Goal: Transaction & Acquisition: Book appointment/travel/reservation

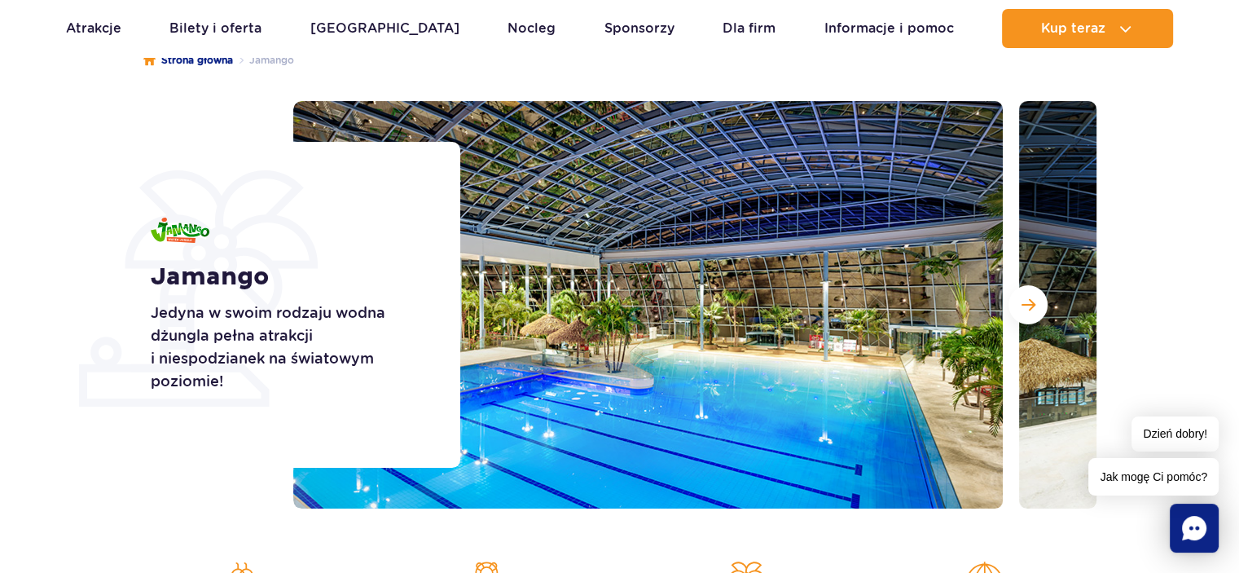
click at [704, 79] on ul "Strona główna [GEOGRAPHIC_DATA]" at bounding box center [619, 60] width 953 height 81
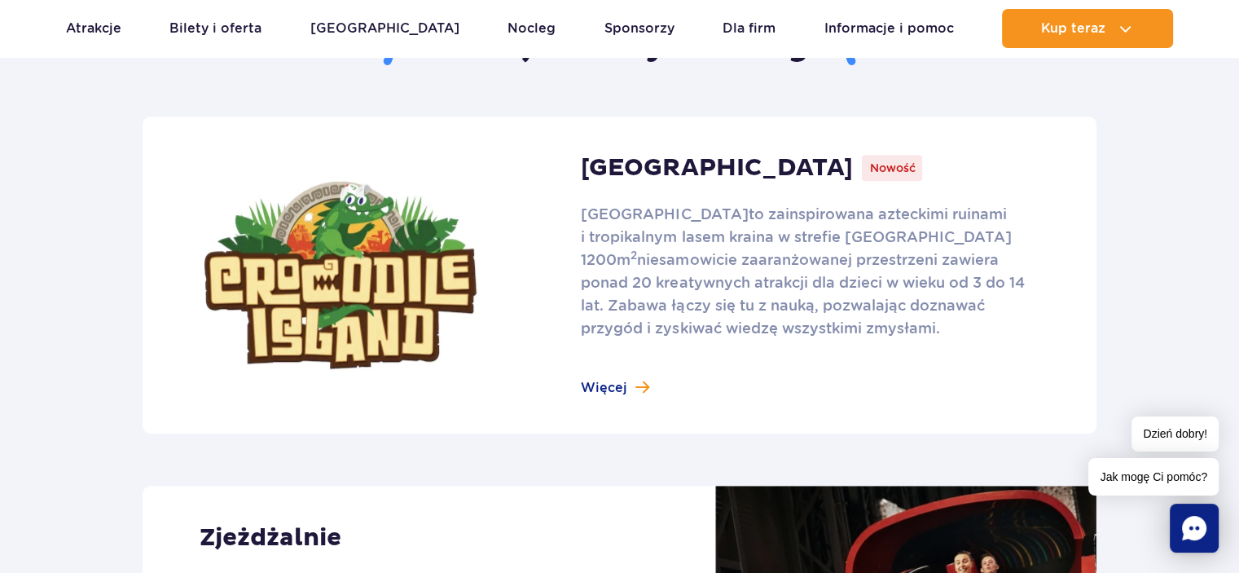
scroll to position [1059, 0]
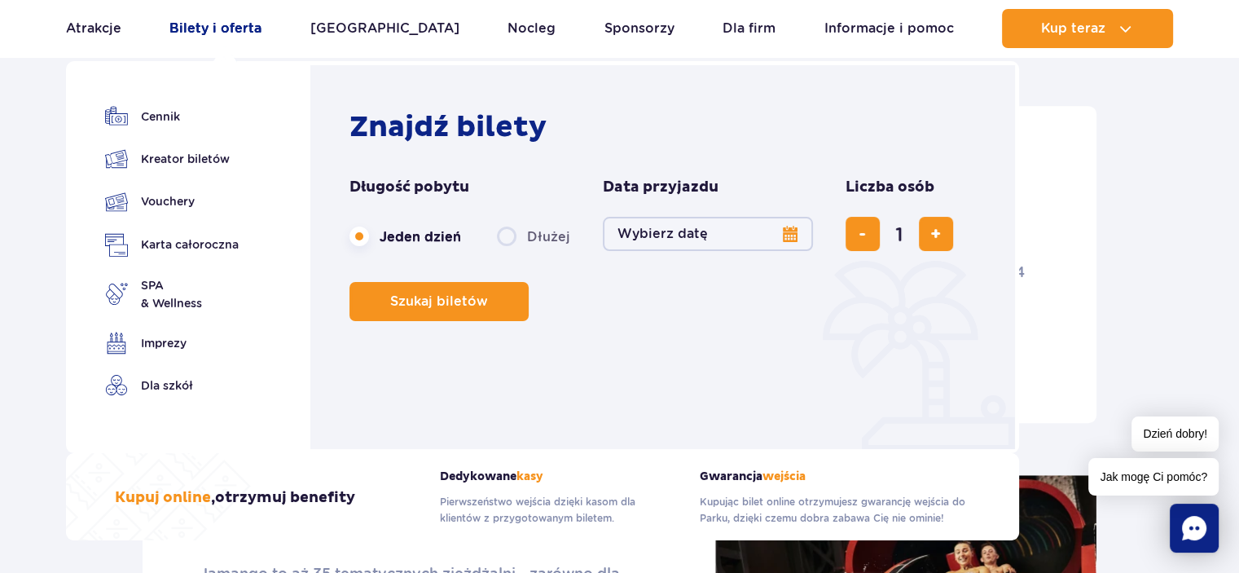
click at [235, 31] on link "Bilety i oferta" at bounding box center [215, 28] width 92 height 39
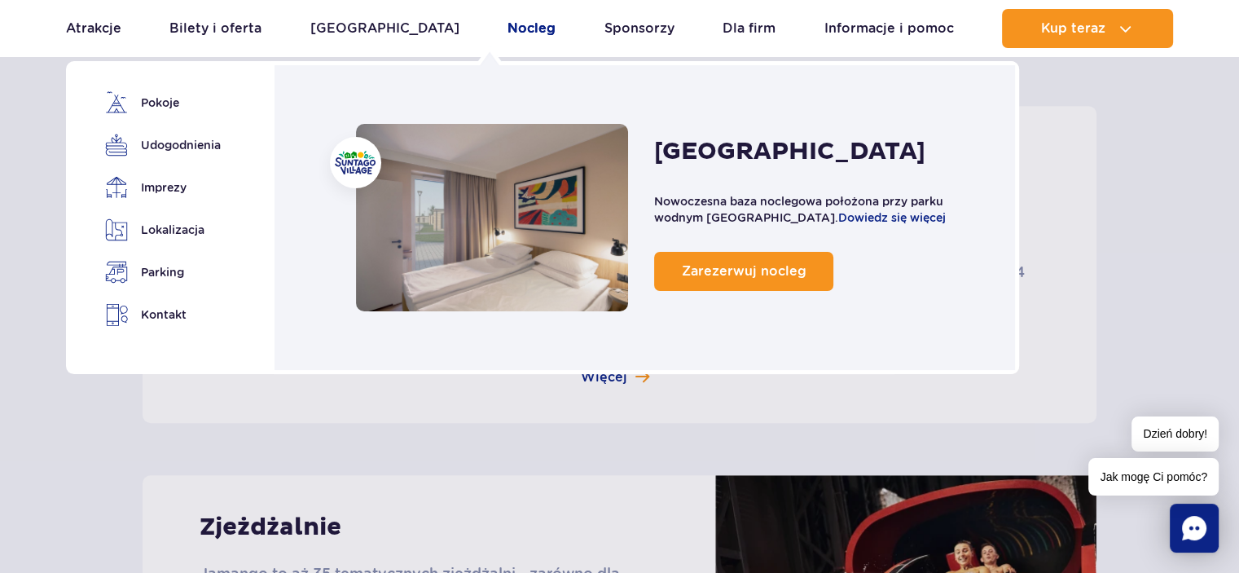
click at [507, 31] on link "Nocleg" at bounding box center [531, 28] width 48 height 39
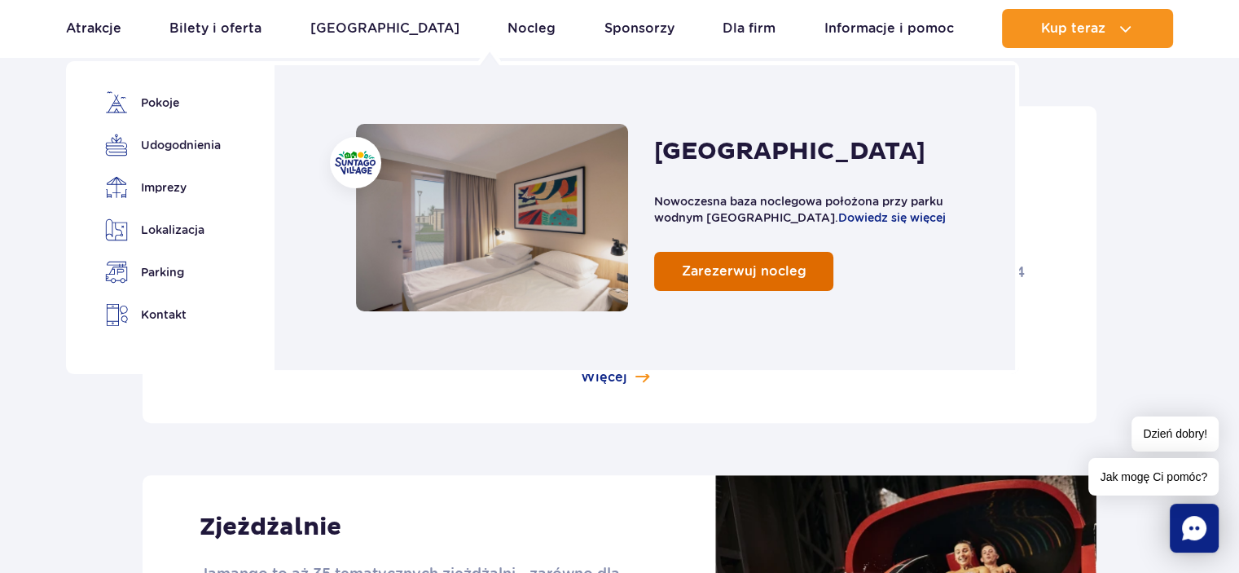
click at [654, 274] on link "Zarezerwuj nocleg" at bounding box center [743, 271] width 179 height 39
click at [682, 263] on span "Zarezerwuj nocleg" at bounding box center [744, 270] width 125 height 15
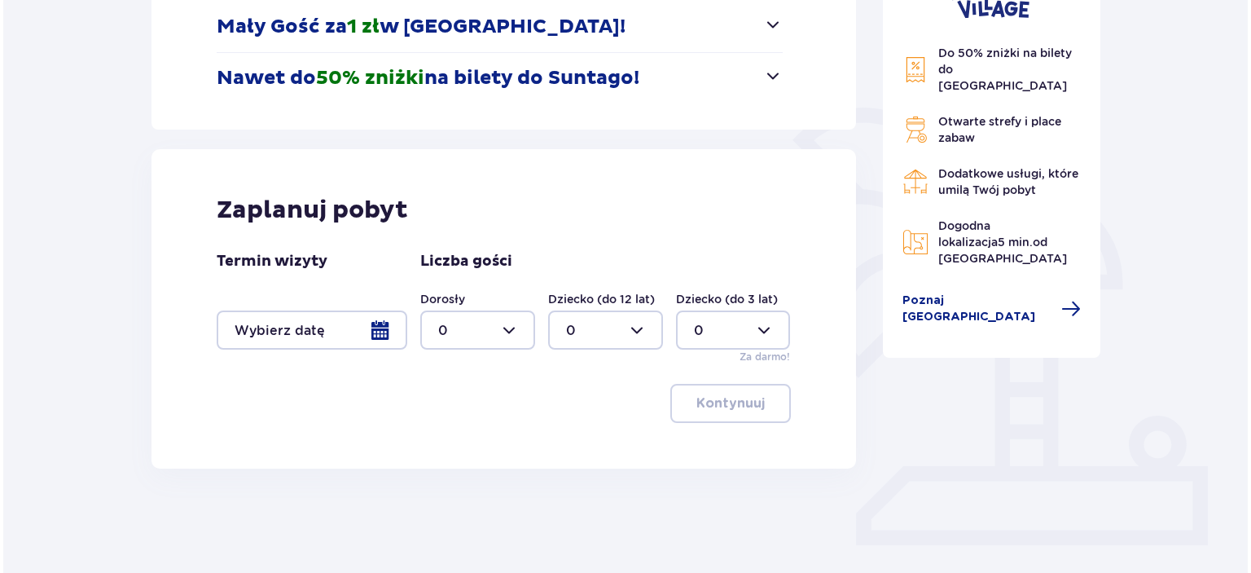
scroll to position [309, 0]
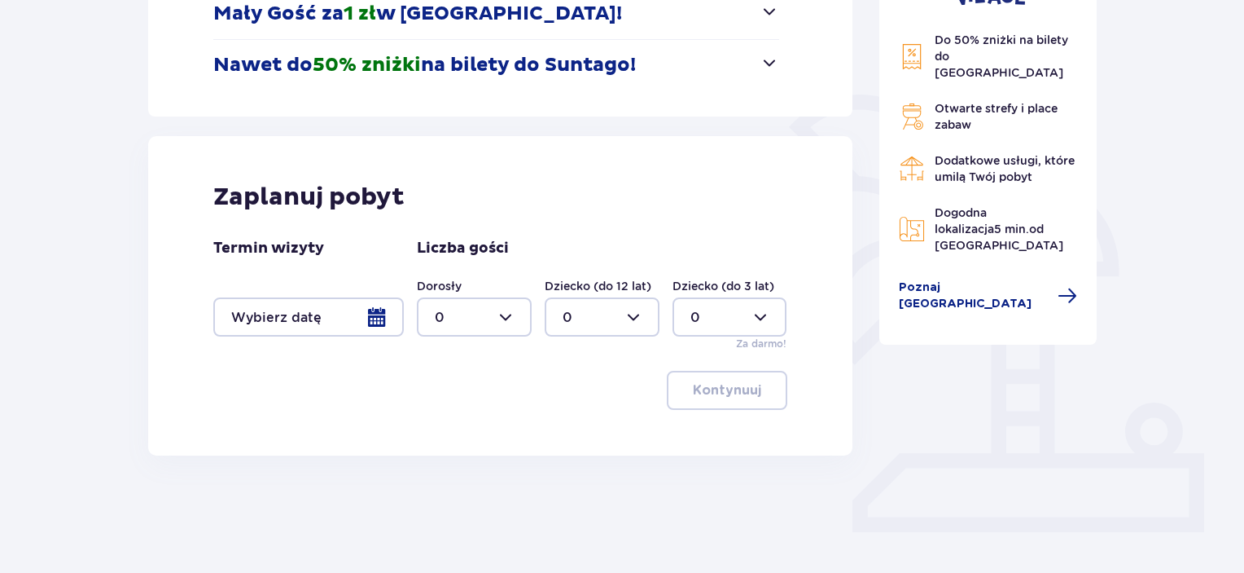
click at [293, 299] on div at bounding box center [308, 316] width 191 height 39
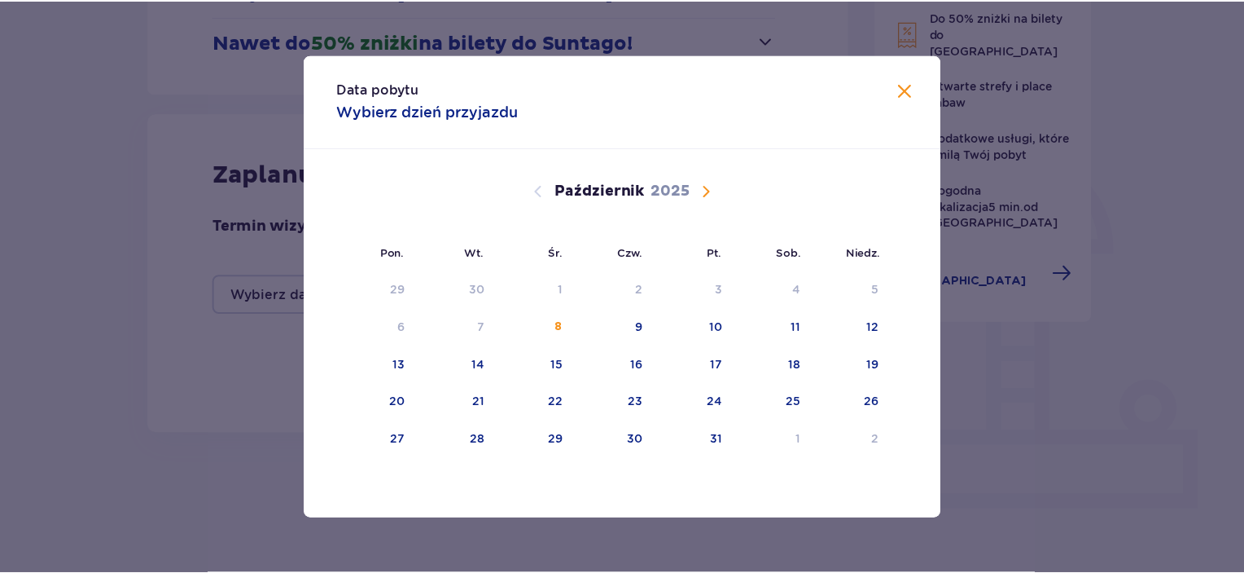
scroll to position [331, 0]
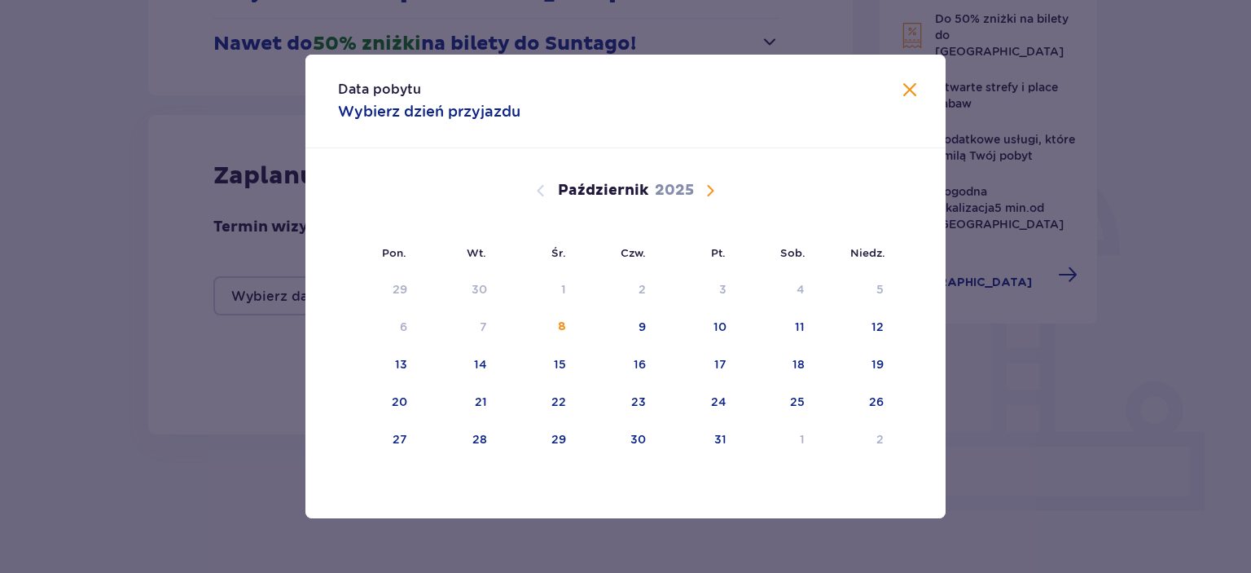
click at [717, 195] on span "Następny miesiąc" at bounding box center [710, 191] width 20 height 20
click at [883, 322] on div "9" at bounding box center [879, 326] width 7 height 16
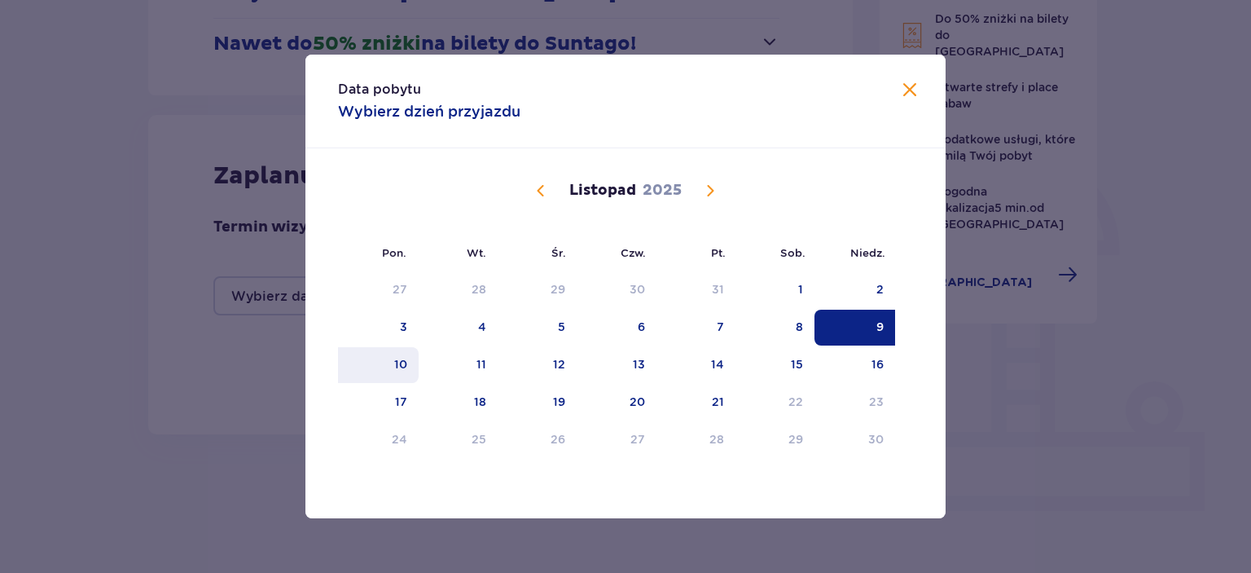
click at [390, 367] on div "10" at bounding box center [378, 365] width 81 height 36
type input "09.11.25 - 10.11.25"
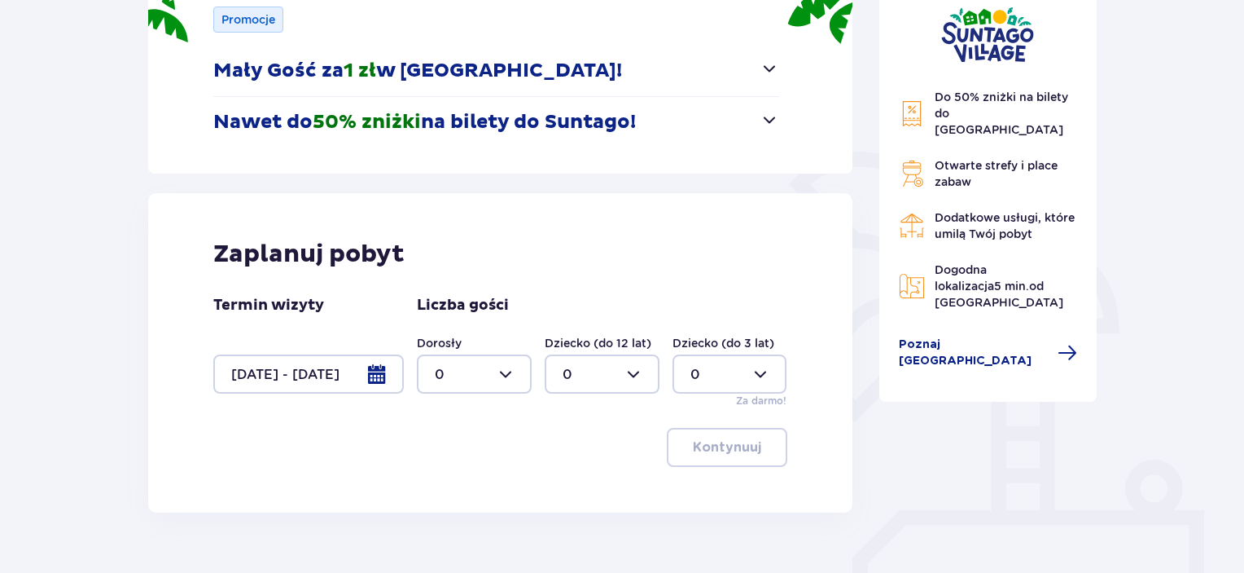
scroll to position [259, 0]
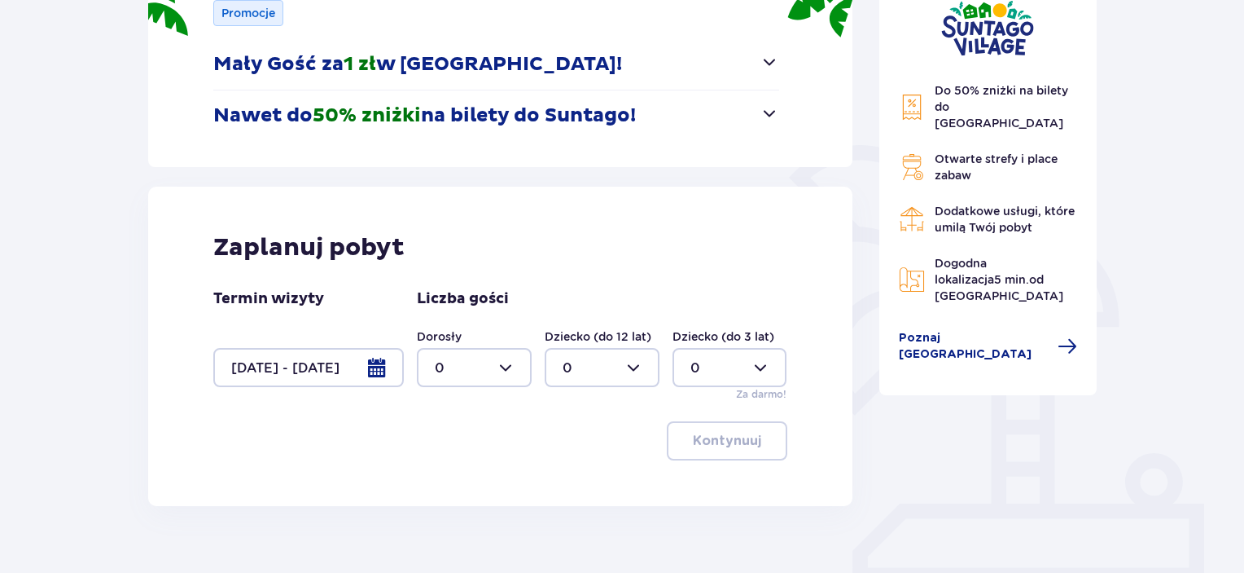
click at [494, 371] on div at bounding box center [474, 367] width 115 height 39
click at [450, 481] on div "2" at bounding box center [474, 485] width 79 height 18
type input "2"
click at [618, 374] on div at bounding box center [602, 367] width 115 height 39
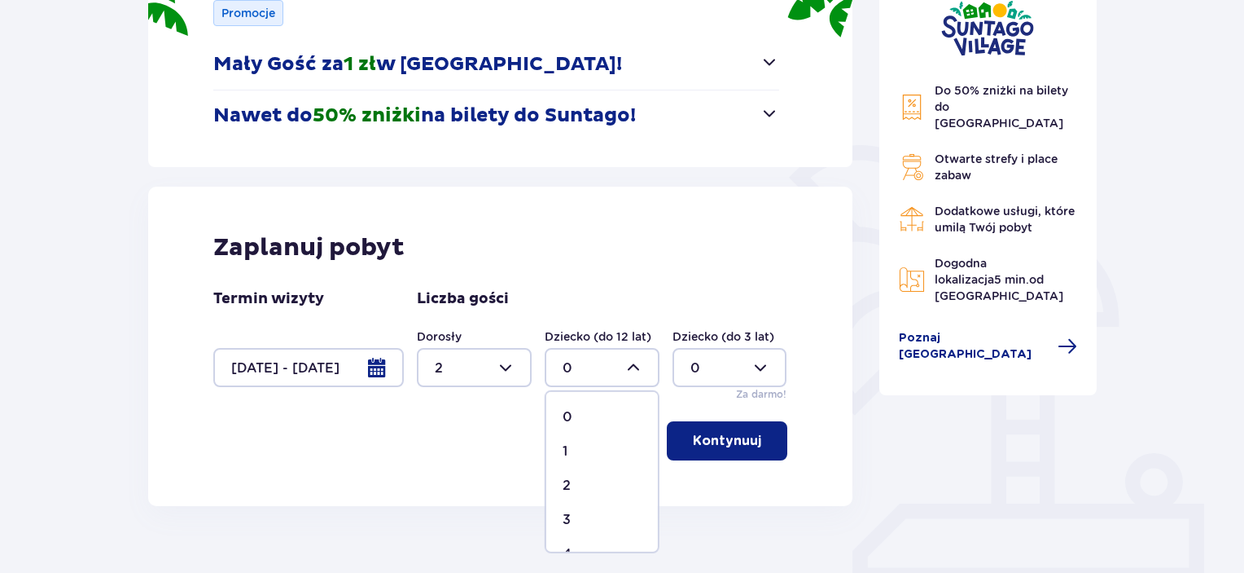
click at [747, 371] on div at bounding box center [730, 367] width 115 height 39
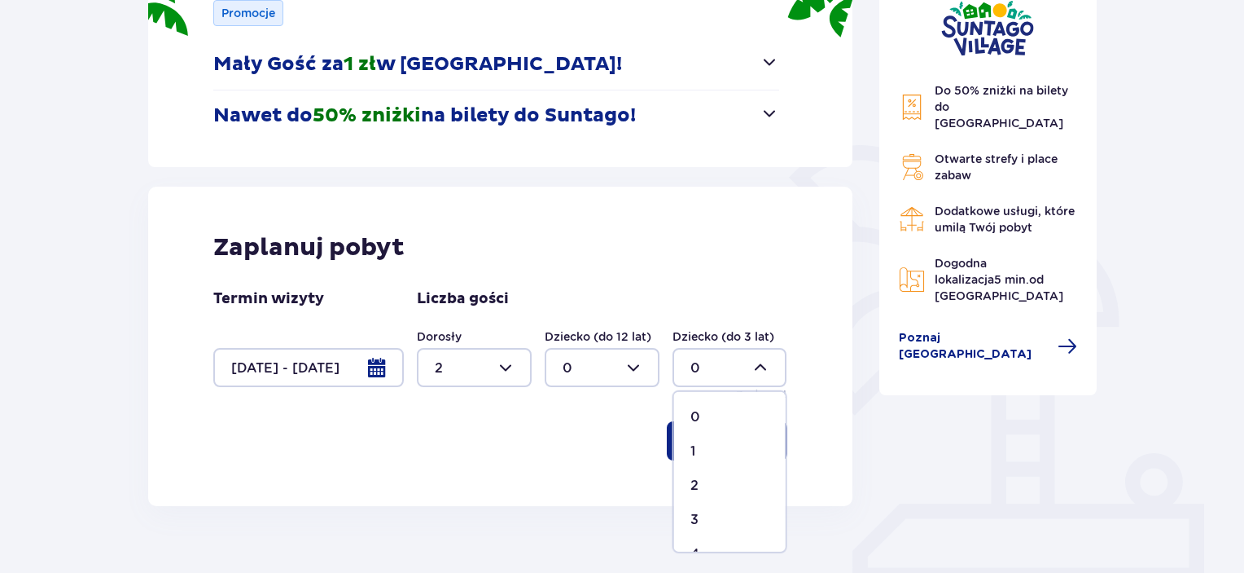
click at [689, 450] on span "1" at bounding box center [730, 451] width 112 height 34
type input "1"
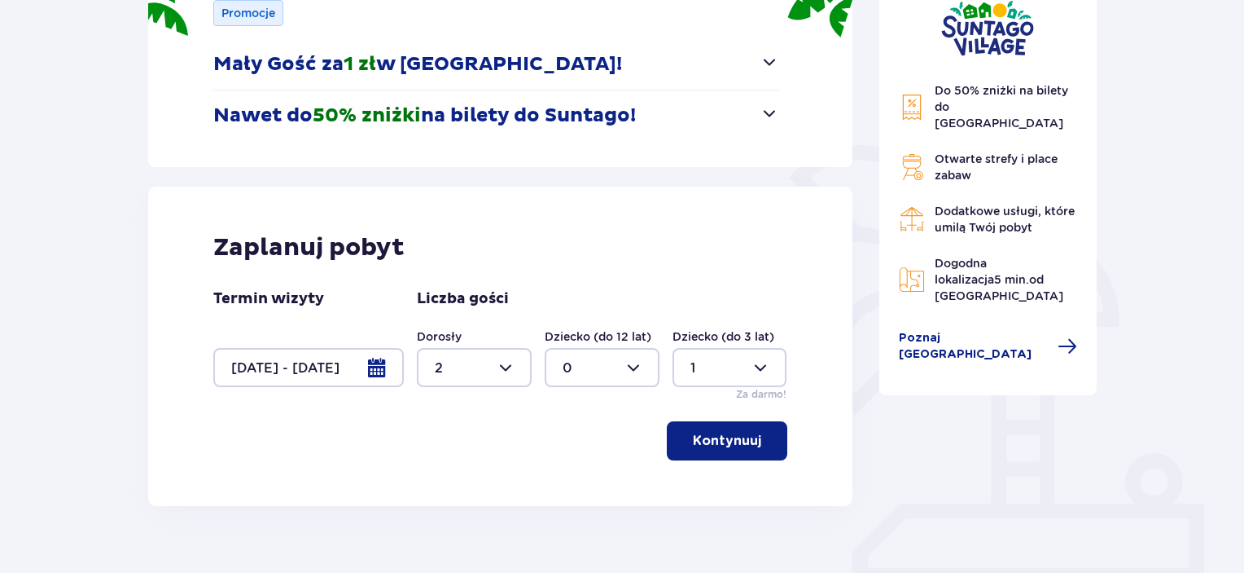
click at [723, 444] on p "Kontynuuj" at bounding box center [727, 441] width 68 height 18
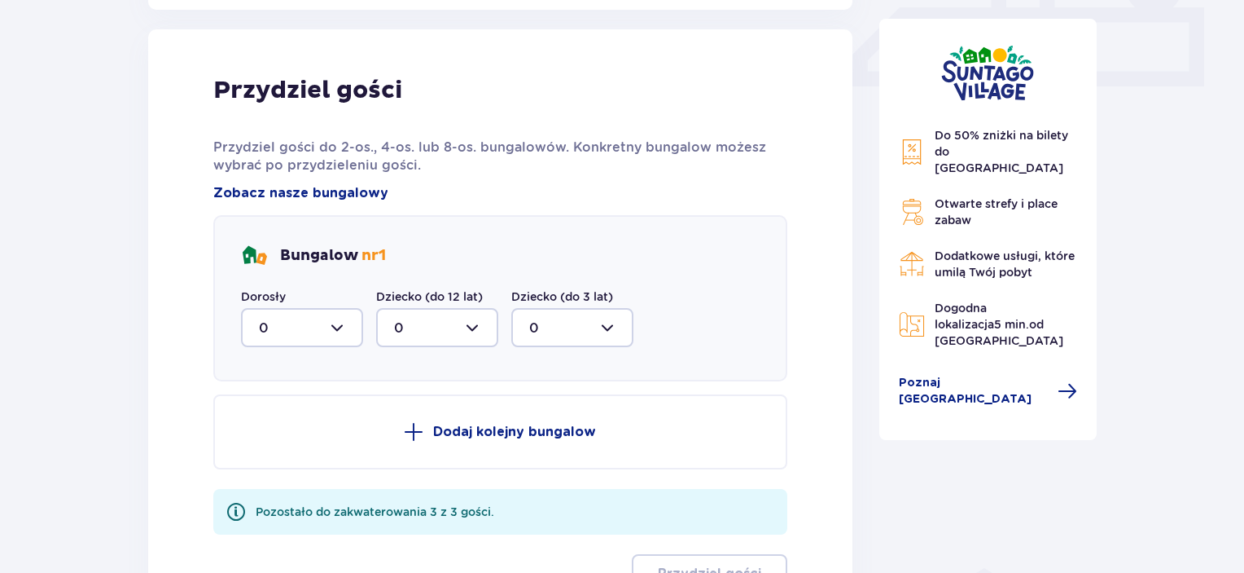
scroll to position [764, 0]
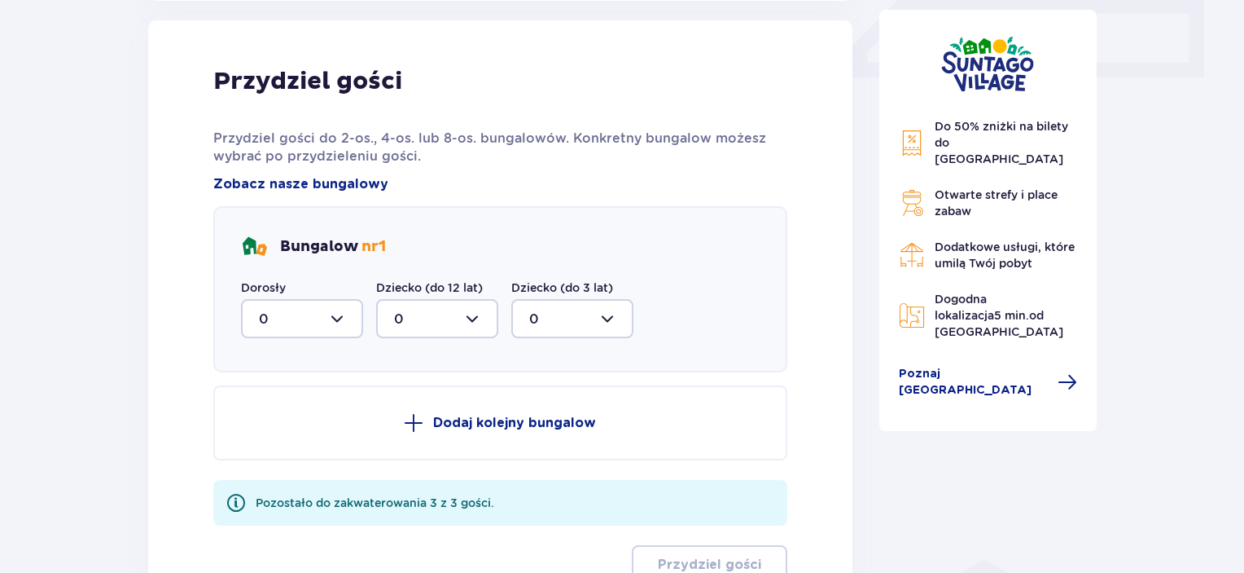
click at [288, 314] on div at bounding box center [302, 318] width 122 height 39
click at [279, 397] on div "1" at bounding box center [302, 402] width 86 height 18
click at [452, 316] on div at bounding box center [437, 318] width 122 height 39
click at [279, 323] on div at bounding box center [302, 318] width 122 height 39
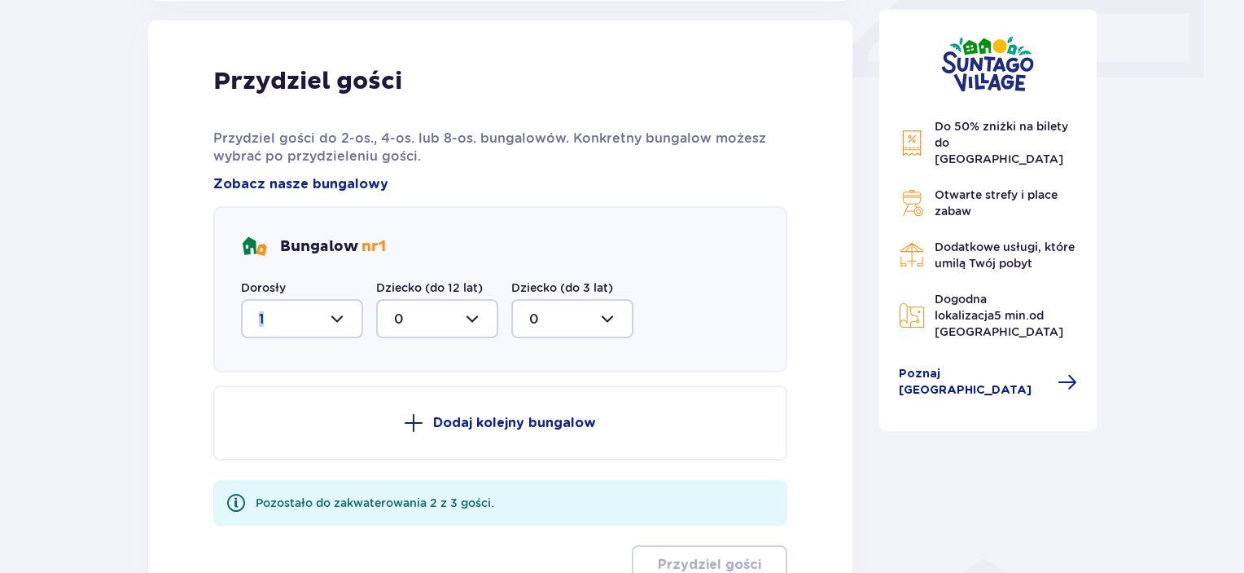
click at [267, 305] on div at bounding box center [302, 318] width 122 height 39
click at [270, 434] on div "2" at bounding box center [302, 437] width 86 height 18
type input "2"
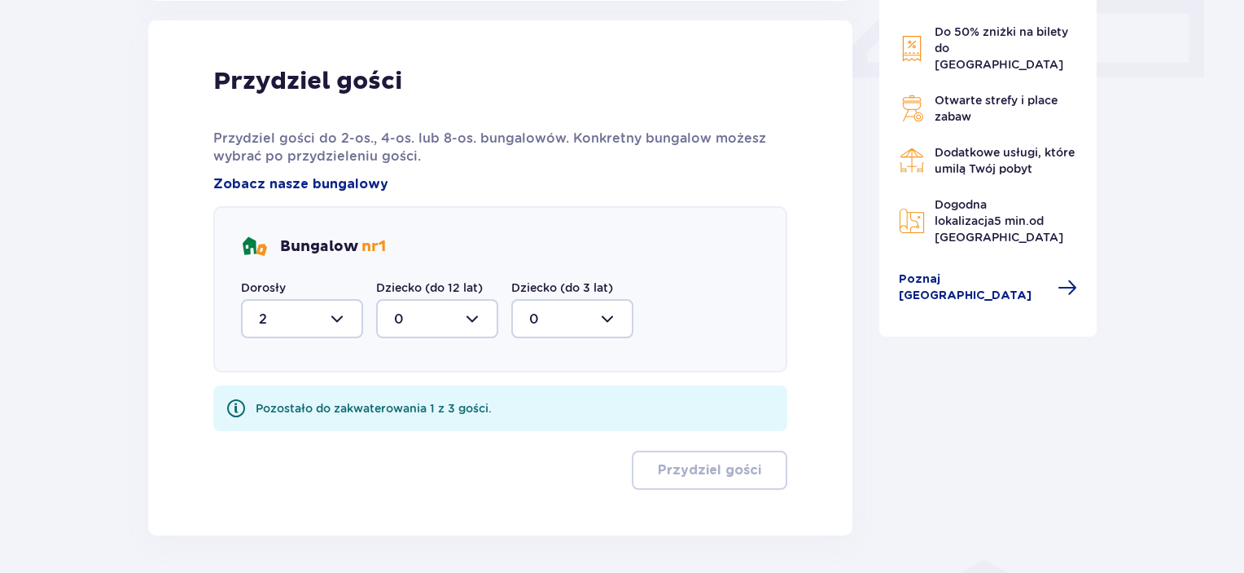
click at [564, 320] on div at bounding box center [572, 318] width 122 height 39
click at [538, 406] on div "1" at bounding box center [572, 402] width 86 height 18
type input "1"
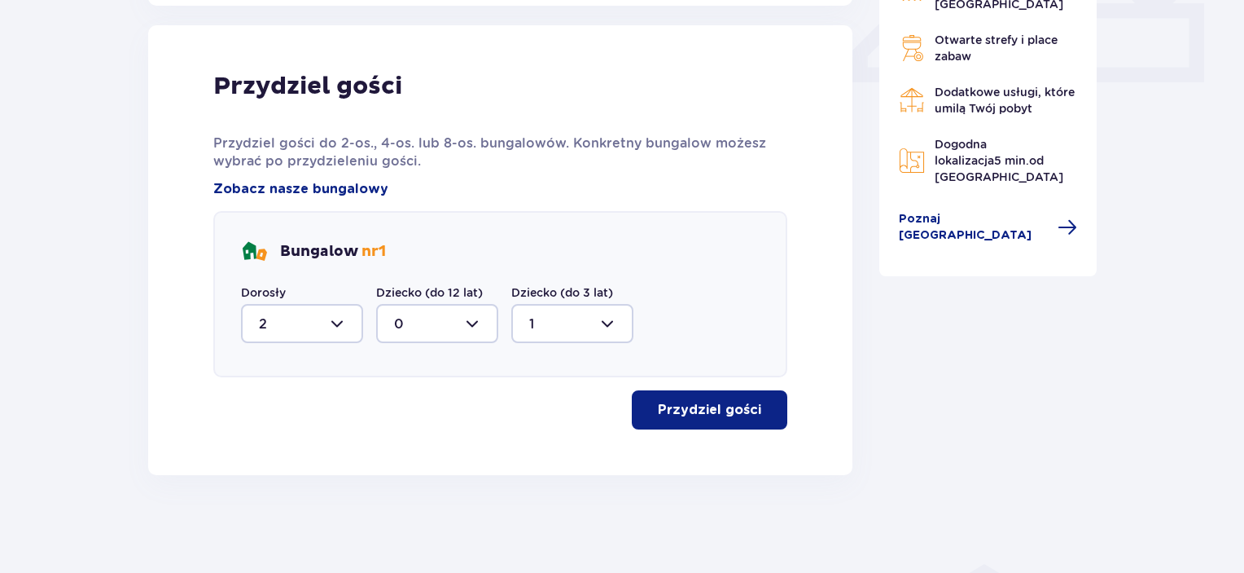
scroll to position [757, 0]
